Goal: Task Accomplishment & Management: Manage account settings

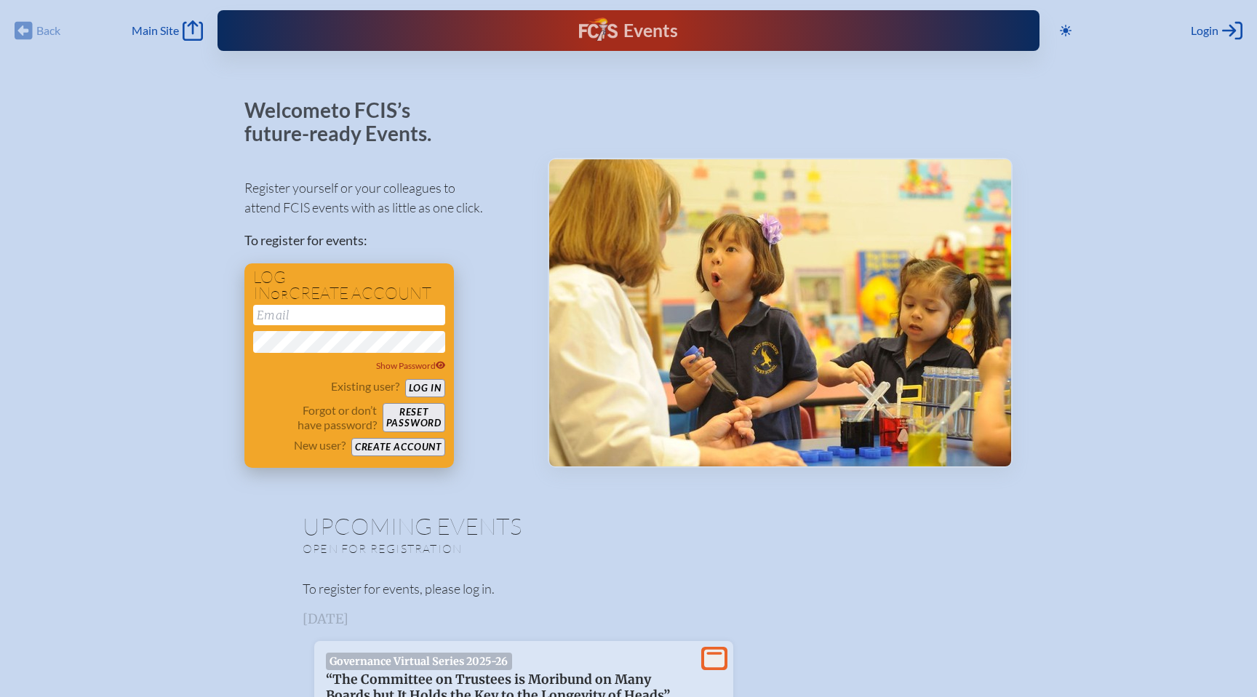
click at [286, 321] on input "email" at bounding box center [349, 315] width 192 height 20
click at [303, 315] on input "email" at bounding box center [349, 315] width 192 height 20
click at [305, 318] on input "email" at bounding box center [349, 315] width 192 height 20
type input "[EMAIL_ADDRESS][DOMAIN_NAME]"
click at [432, 388] on button "Log in" at bounding box center [425, 388] width 40 height 18
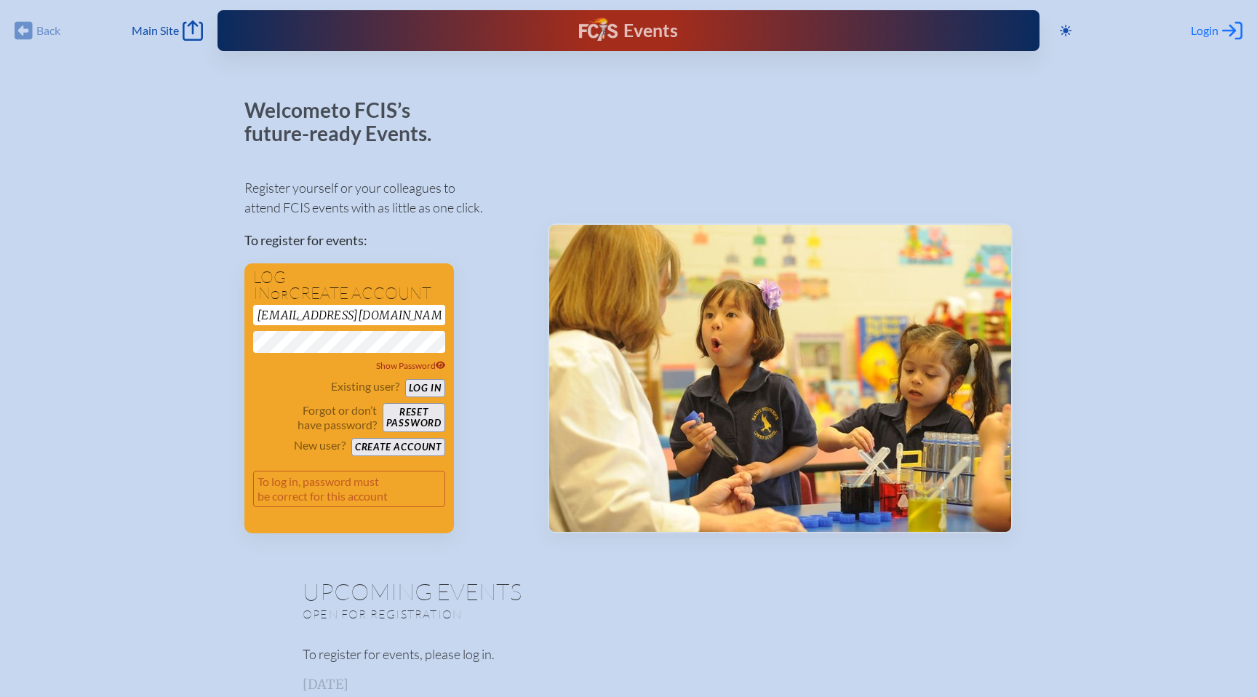
click at [1227, 37] on icon "Log in or Create Account" at bounding box center [1232, 30] width 20 height 20
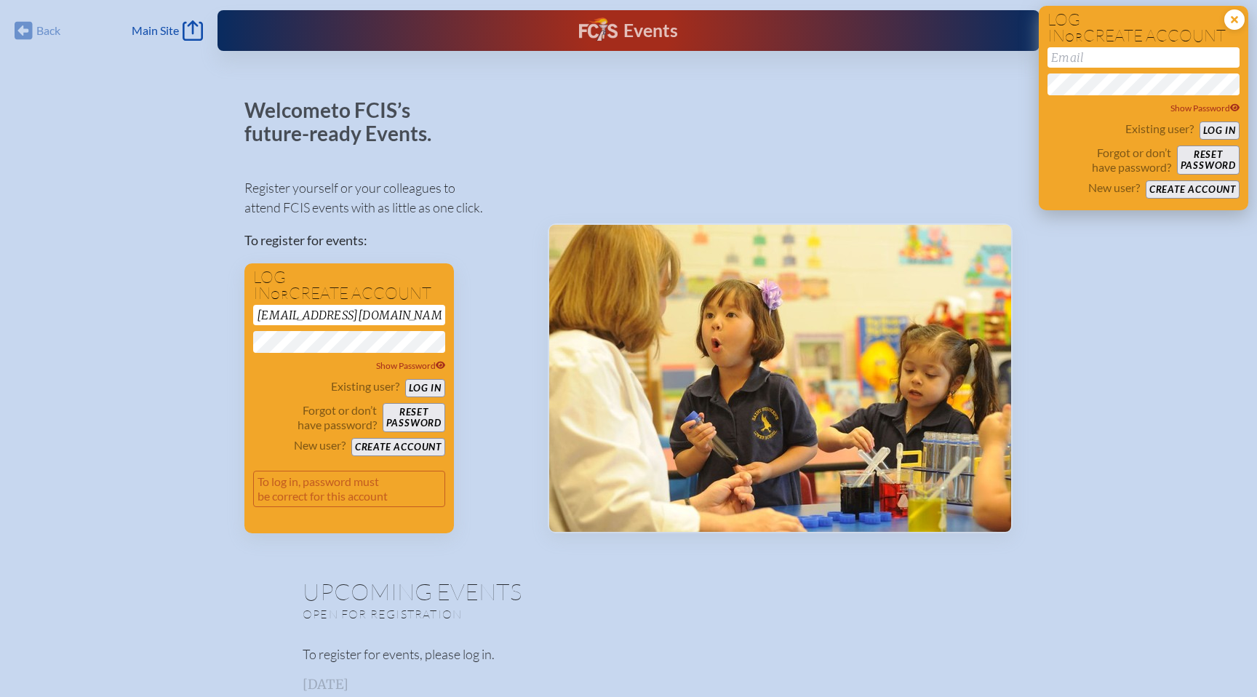
click at [1230, 19] on icon at bounding box center [1234, 19] width 20 height 20
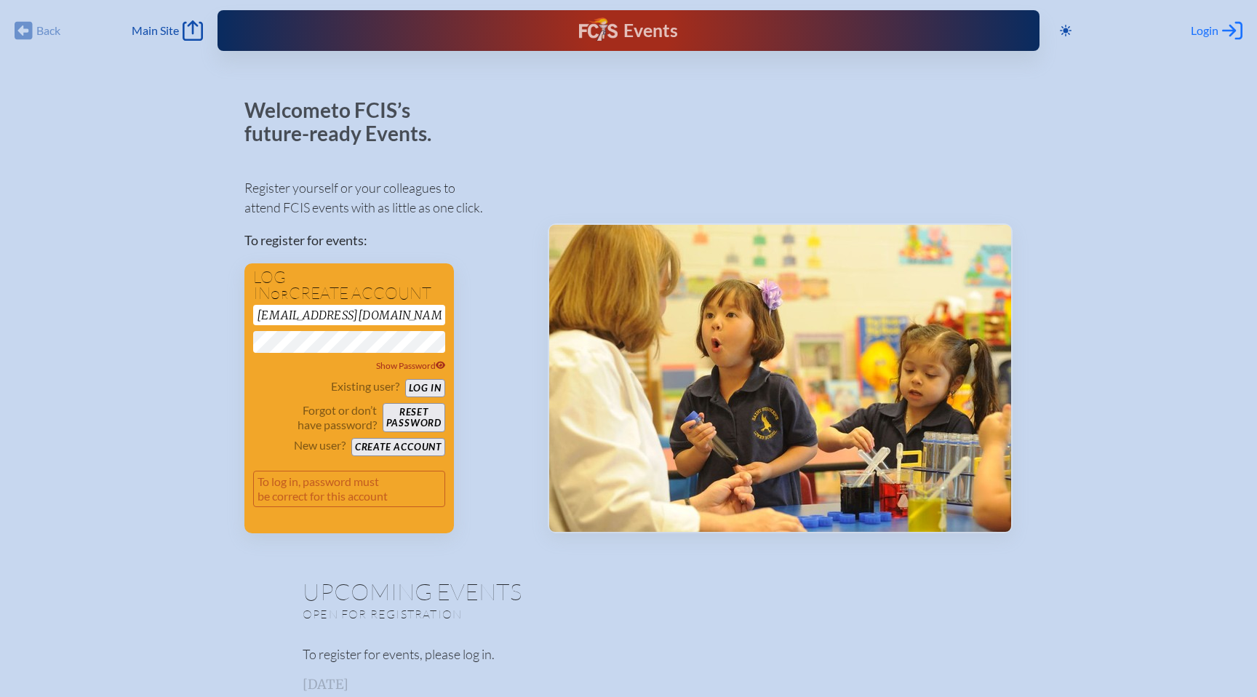
click at [1214, 25] on span "Login" at bounding box center [1204, 30] width 28 height 15
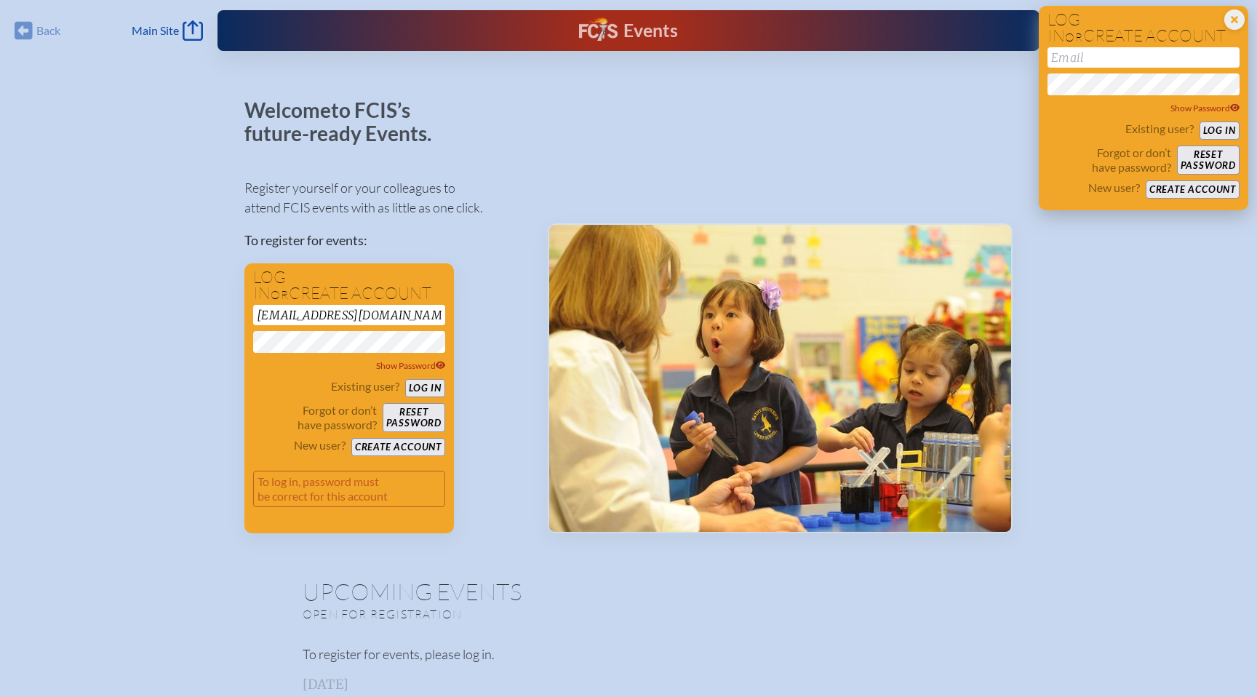
click at [1114, 52] on input "email" at bounding box center [1143, 57] width 192 height 20
type input "ttur"
